Goal: Book appointment/travel/reservation

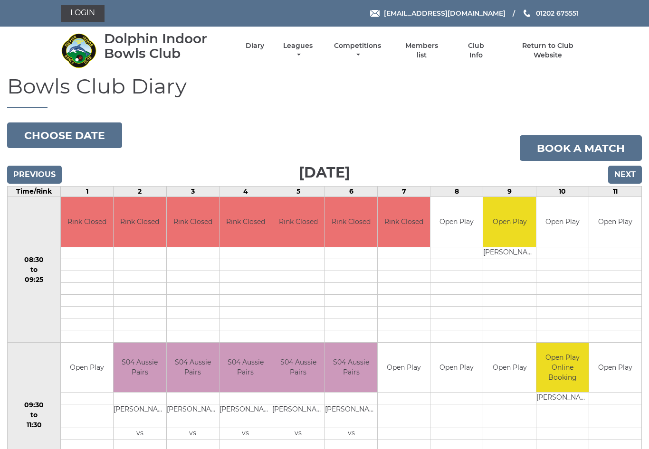
click at [94, 134] on button "Choose date" at bounding box center [64, 136] width 115 height 26
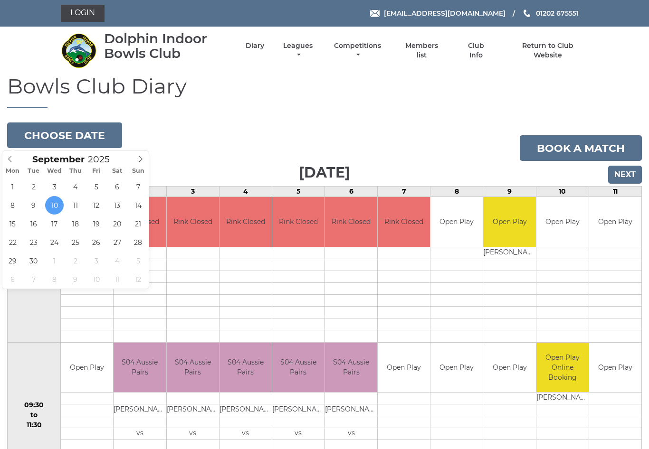
type input "2025-09-15"
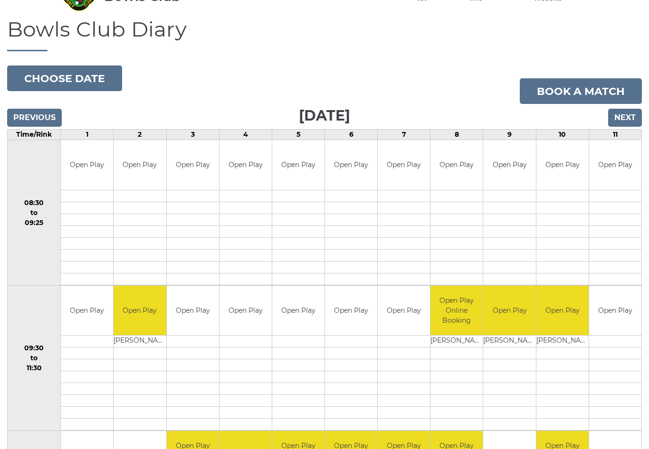
scroll to position [57, 0]
click at [627, 114] on input "Next" at bounding box center [625, 118] width 34 height 18
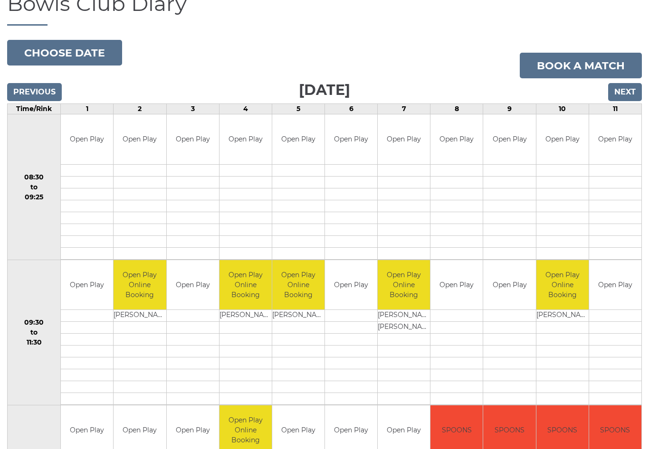
scroll to position [76, 0]
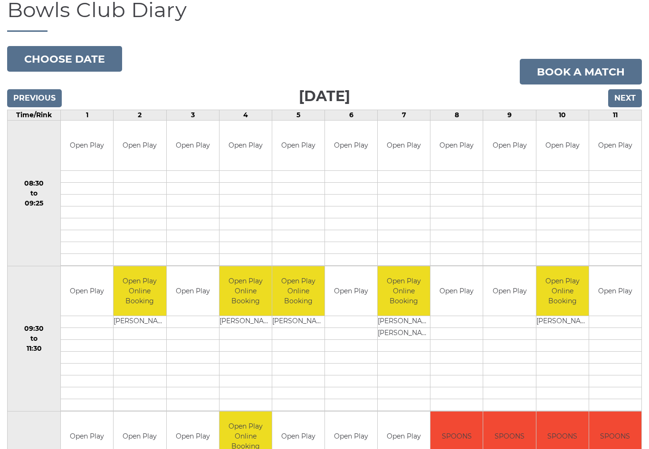
click at [627, 93] on input "Next" at bounding box center [625, 98] width 34 height 18
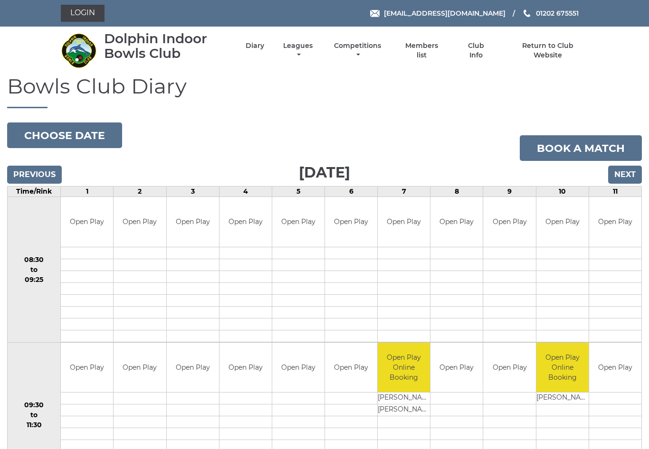
click at [629, 170] on input "Next" at bounding box center [625, 175] width 34 height 18
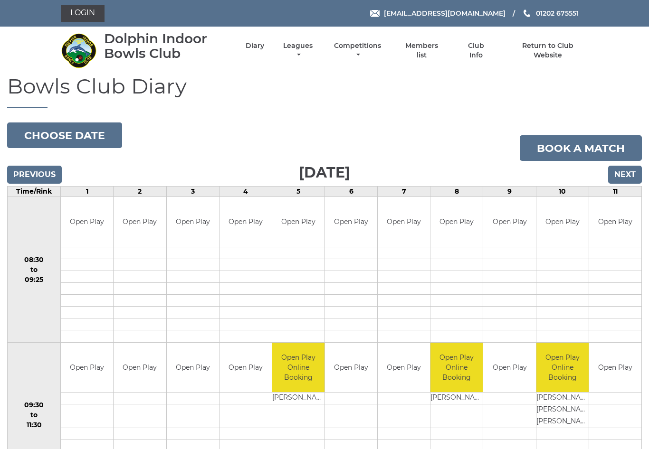
click at [628, 169] on input "Next" at bounding box center [625, 175] width 34 height 18
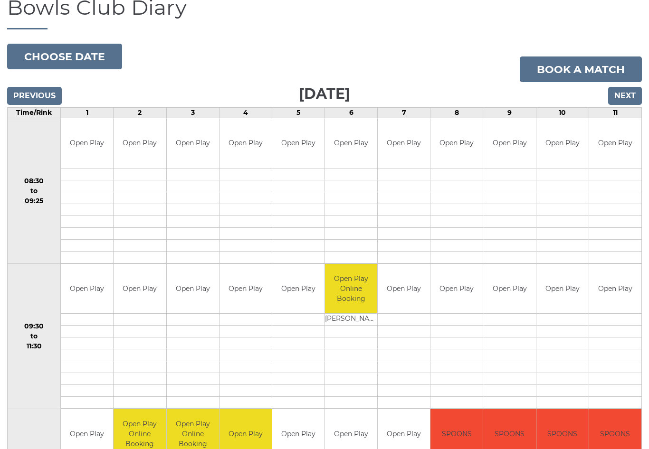
scroll to position [79, 0]
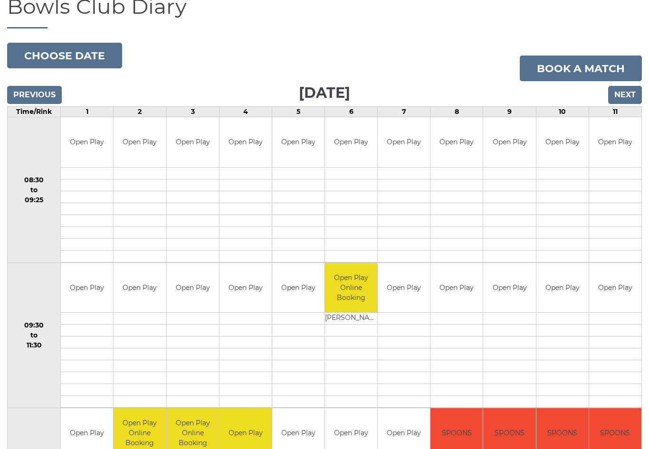
click at [52, 54] on button "Choose date" at bounding box center [64, 56] width 115 height 26
click at [102, 49] on button "Choose date" at bounding box center [64, 56] width 115 height 26
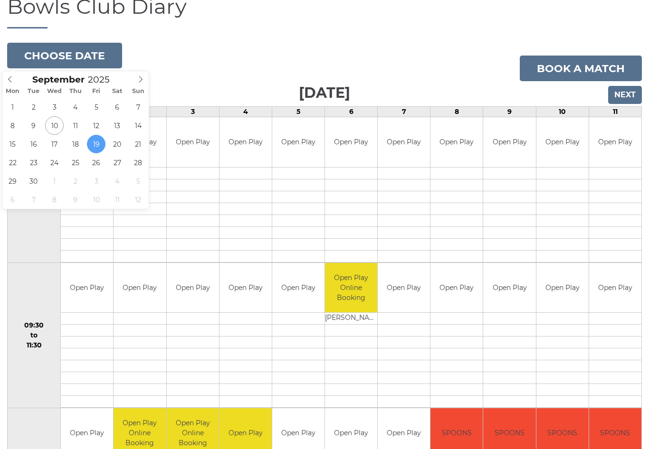
click at [140, 80] on icon at bounding box center [140, 79] width 7 height 7
type input "2025-10-18"
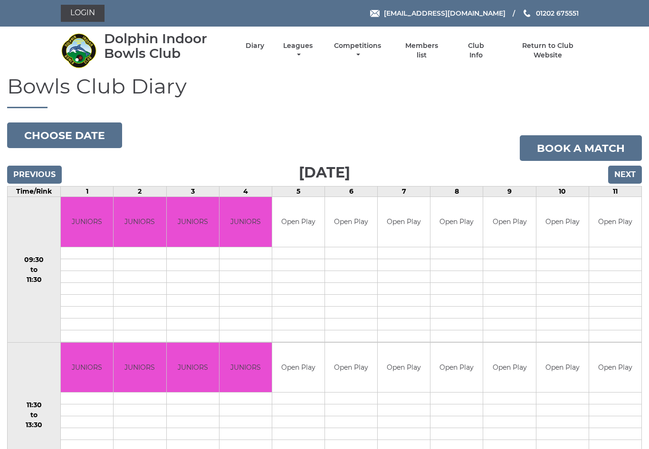
click at [624, 170] on input "Next" at bounding box center [625, 175] width 34 height 18
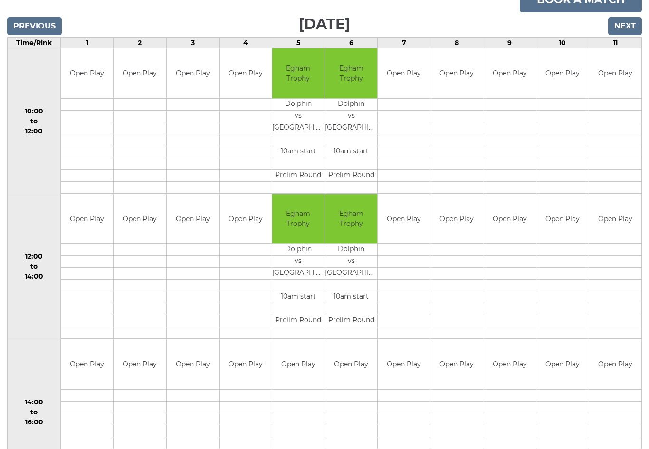
scroll to position [149, 0]
click at [624, 26] on input "Next" at bounding box center [625, 26] width 34 height 18
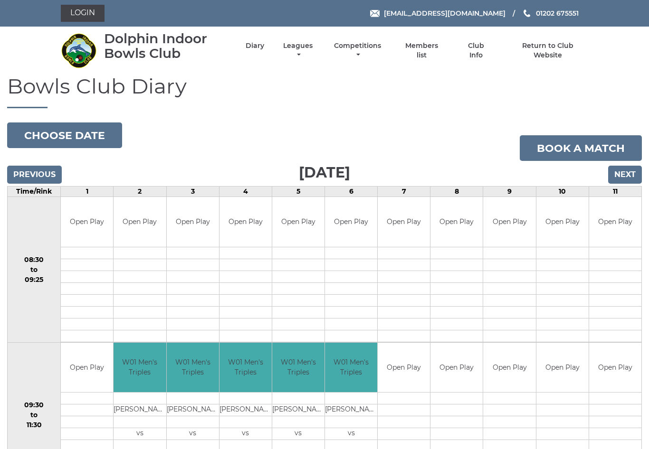
click at [362, 52] on link "Competitions" at bounding box center [358, 50] width 52 height 19
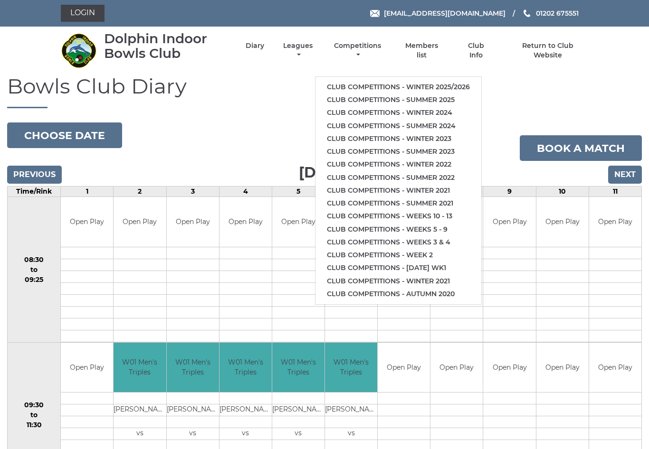
click at [435, 81] on link "Club competitions - Winter 2025/2026" at bounding box center [398, 87] width 166 height 13
